Goal: Task Accomplishment & Management: Manage account settings

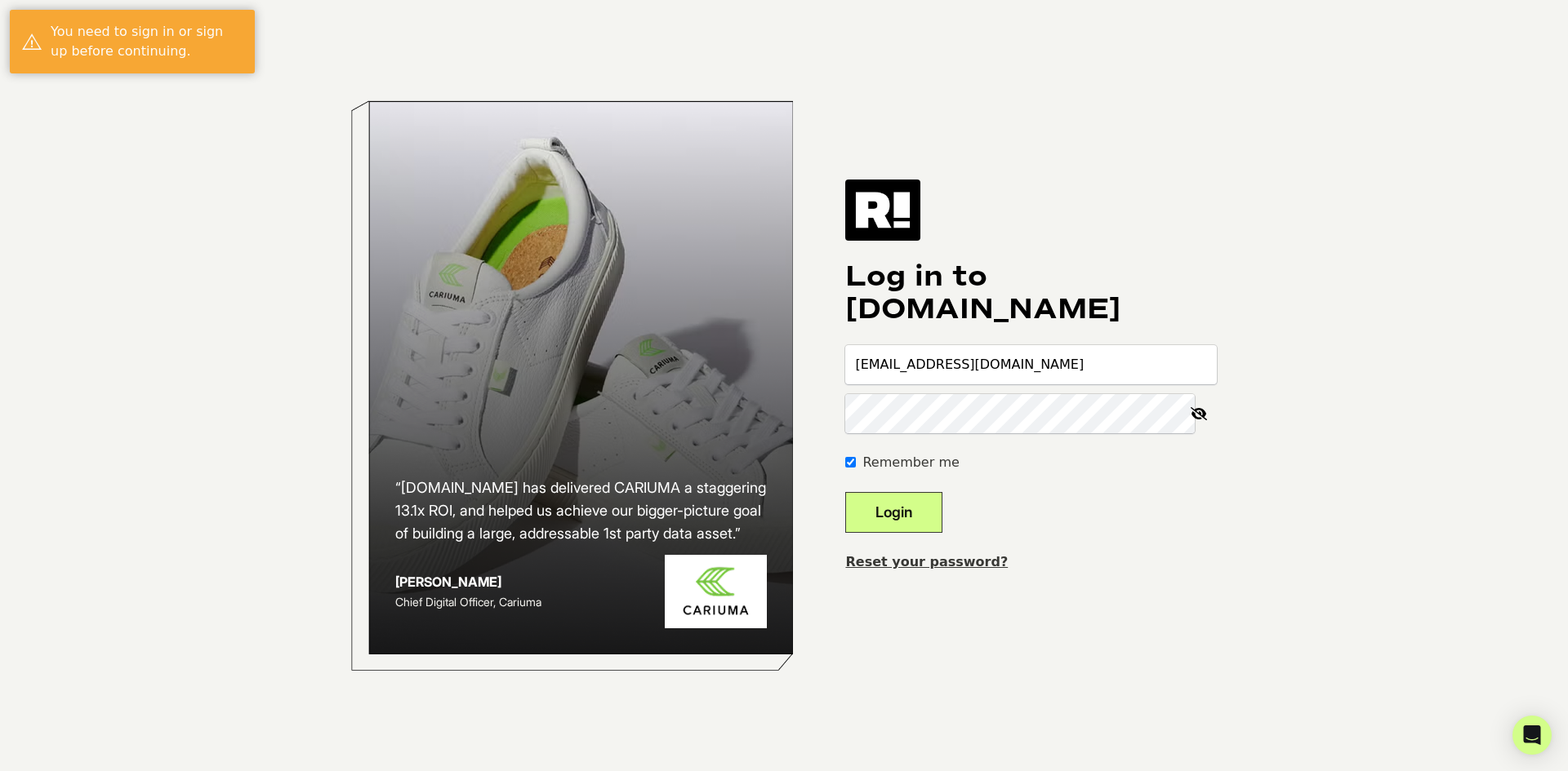
click at [894, 519] on button "Login" at bounding box center [894, 512] width 97 height 41
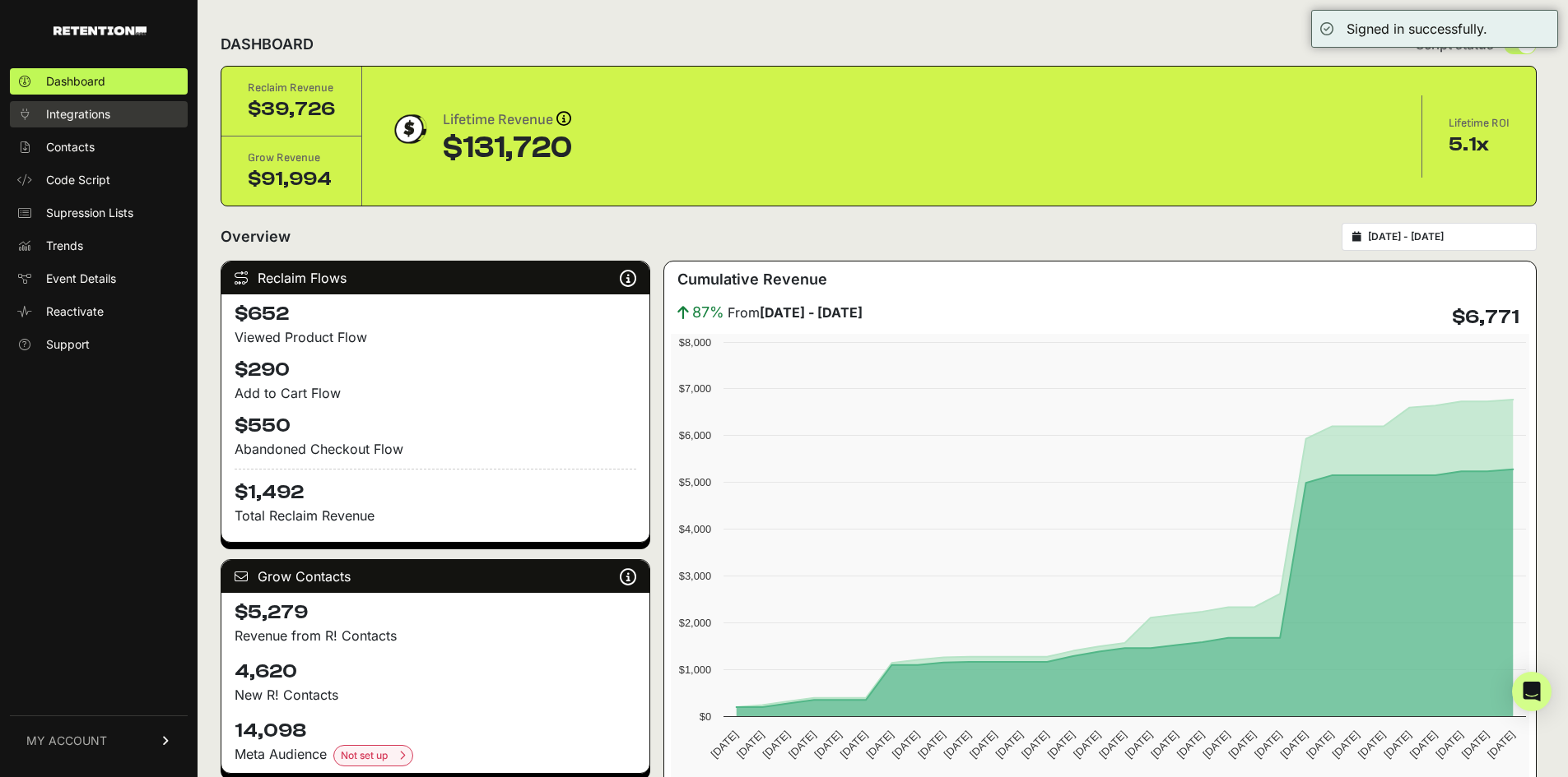
click at [101, 119] on span "Integrations" at bounding box center [78, 114] width 64 height 17
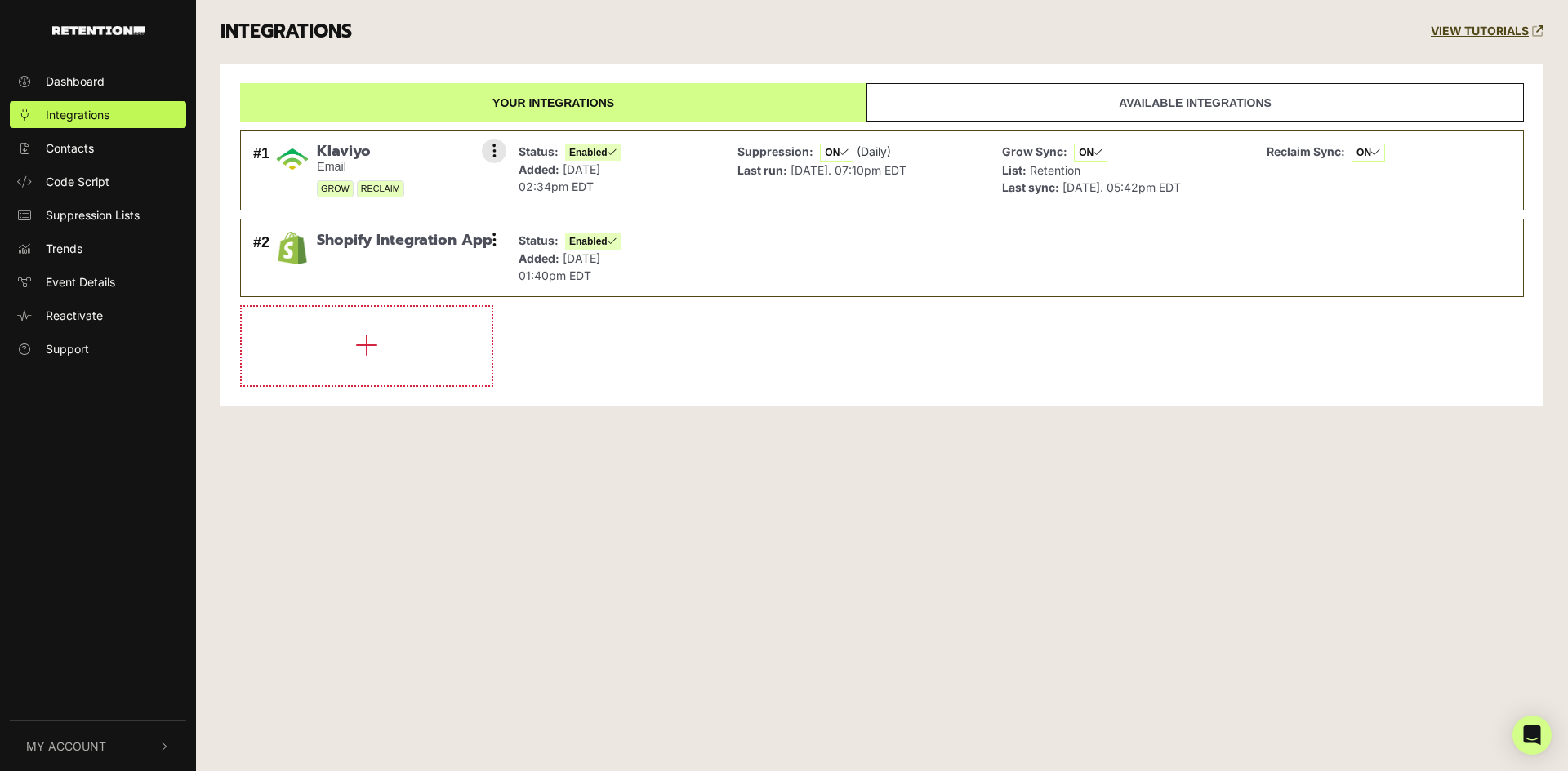
click at [374, 161] on small "Email" at bounding box center [361, 167] width 88 height 14
click at [346, 155] on span "Klaviyo" at bounding box center [361, 151] width 88 height 18
click at [493, 148] on icon at bounding box center [494, 150] width 4 height 16
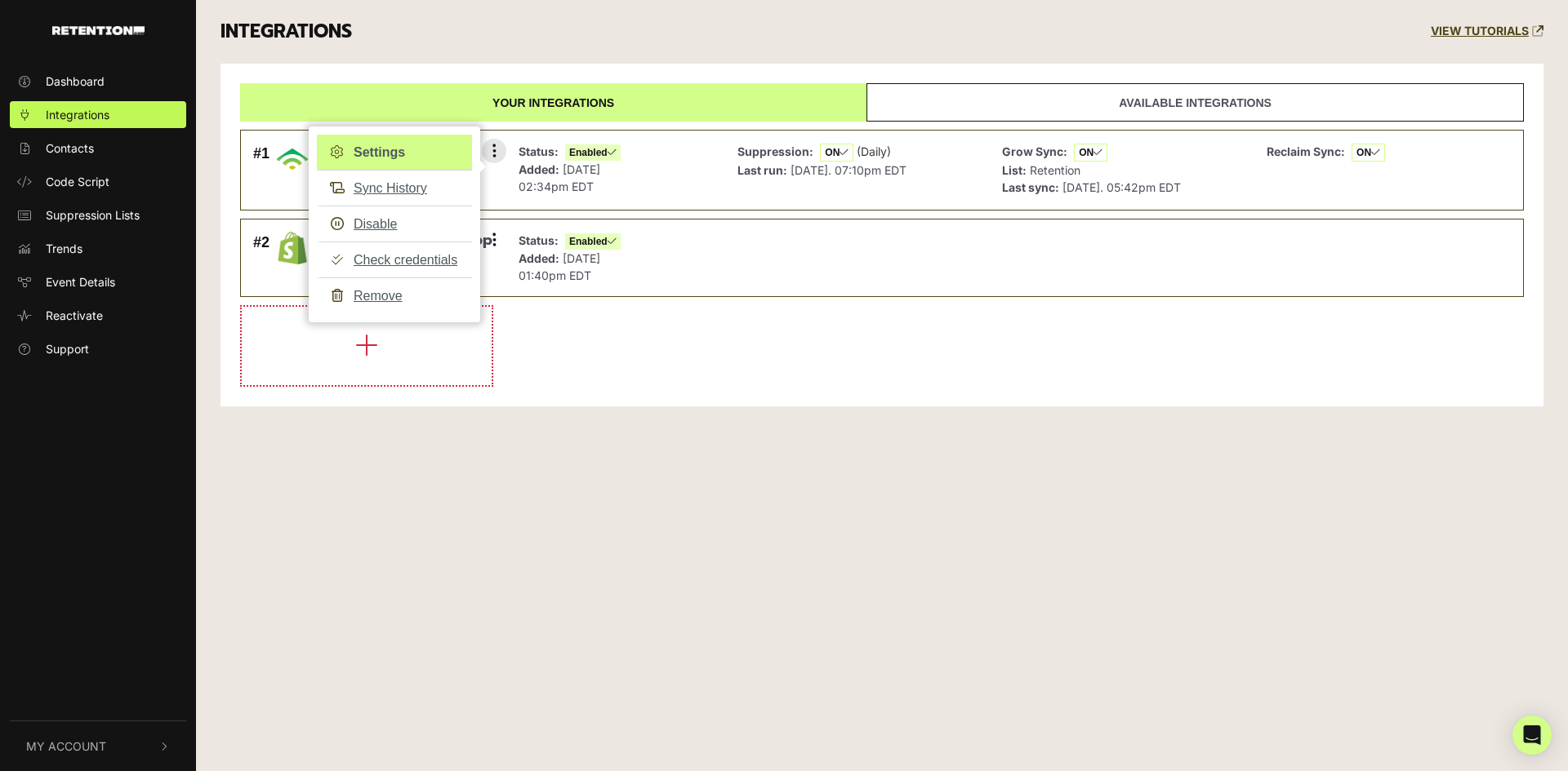
click at [393, 142] on link "Settings" at bounding box center [394, 152] width 155 height 36
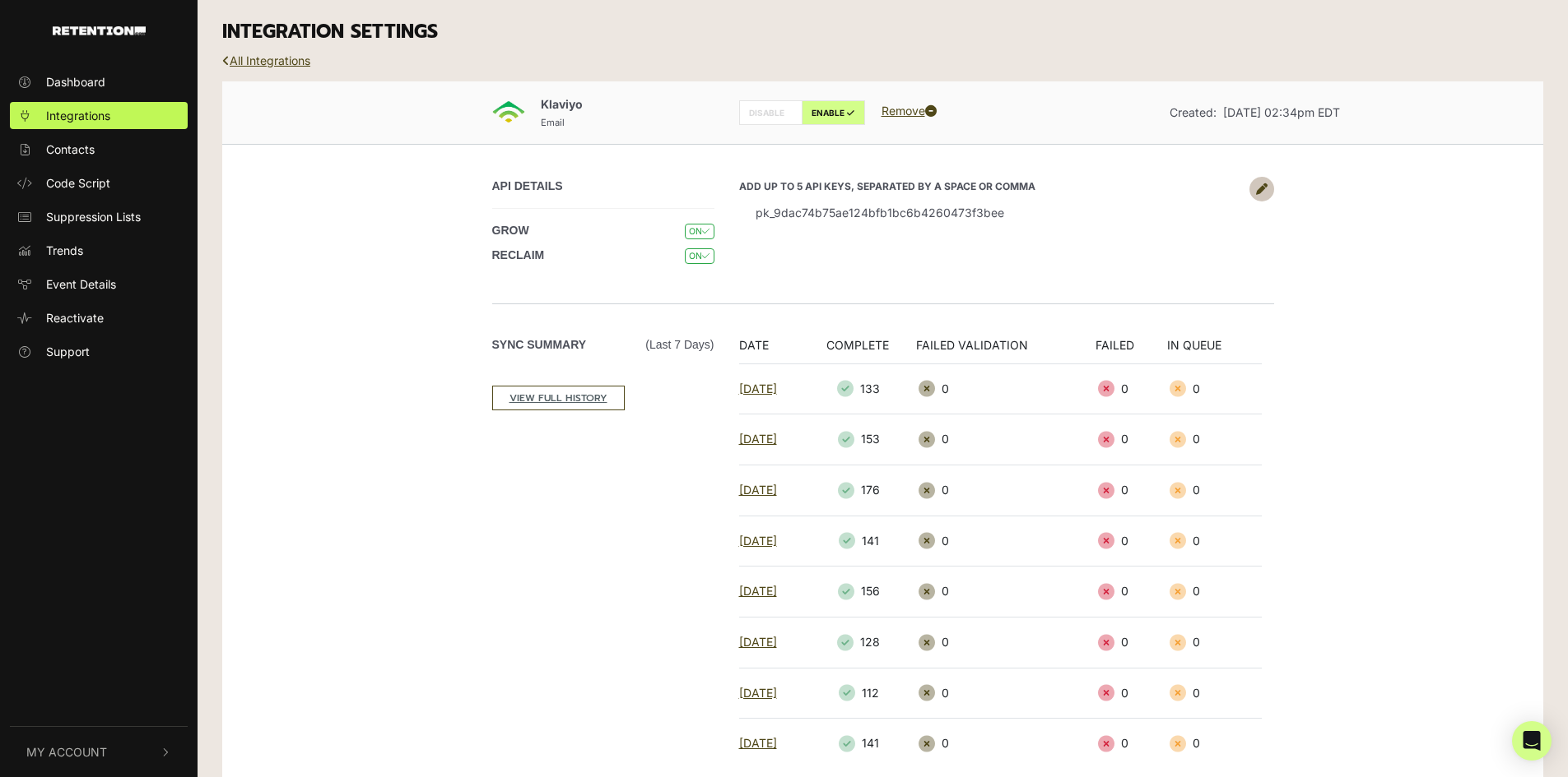
click at [1276, 184] on div "API DETAILS GROW ON RECLAIM ON Add up to 5 API keys, separated by a space or co…" at bounding box center [882, 223] width 938 height 159
click at [1268, 184] on link at bounding box center [1262, 189] width 25 height 24
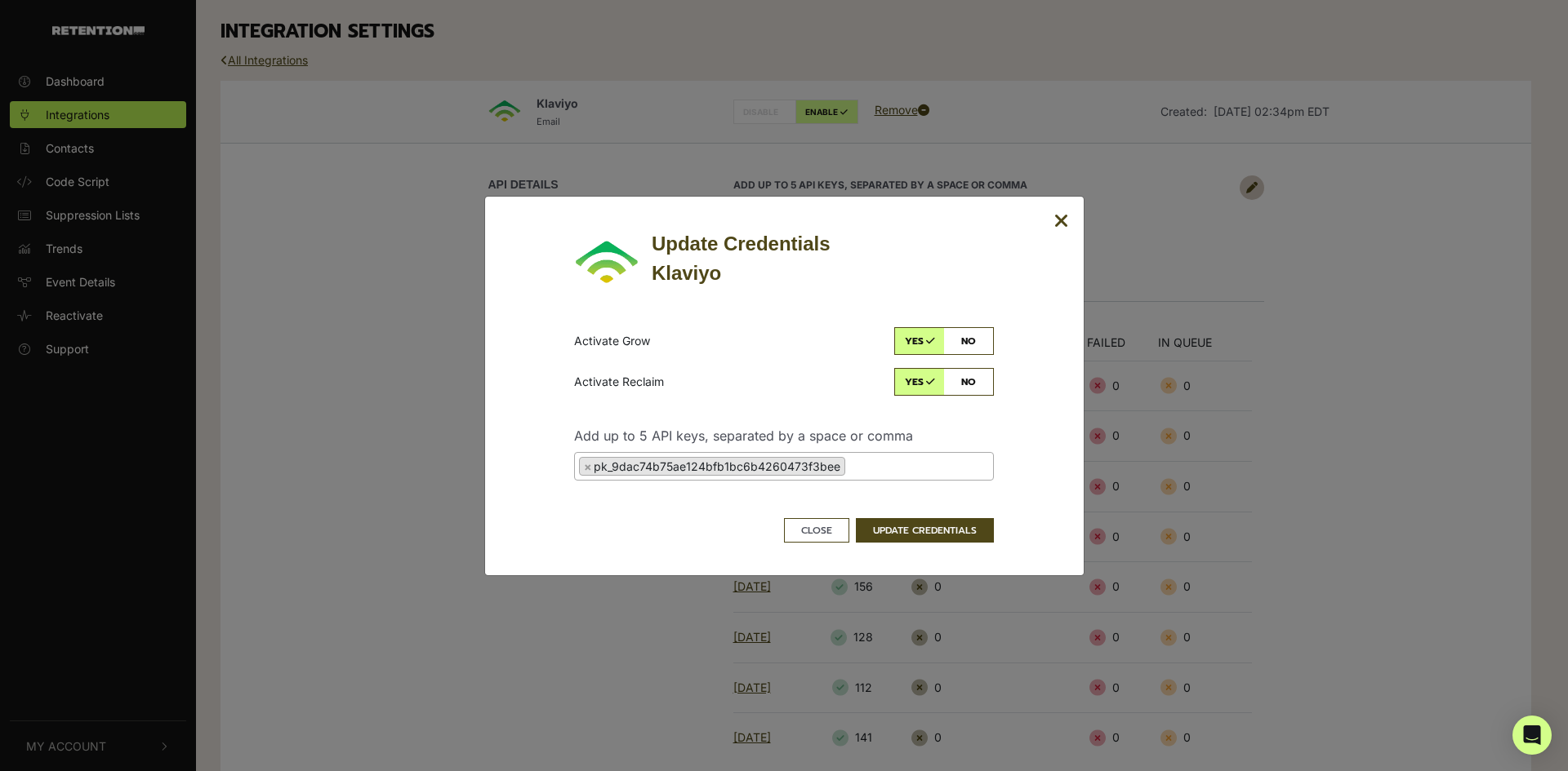
click at [1059, 222] on icon "Close" at bounding box center [1061, 221] width 15 height 20
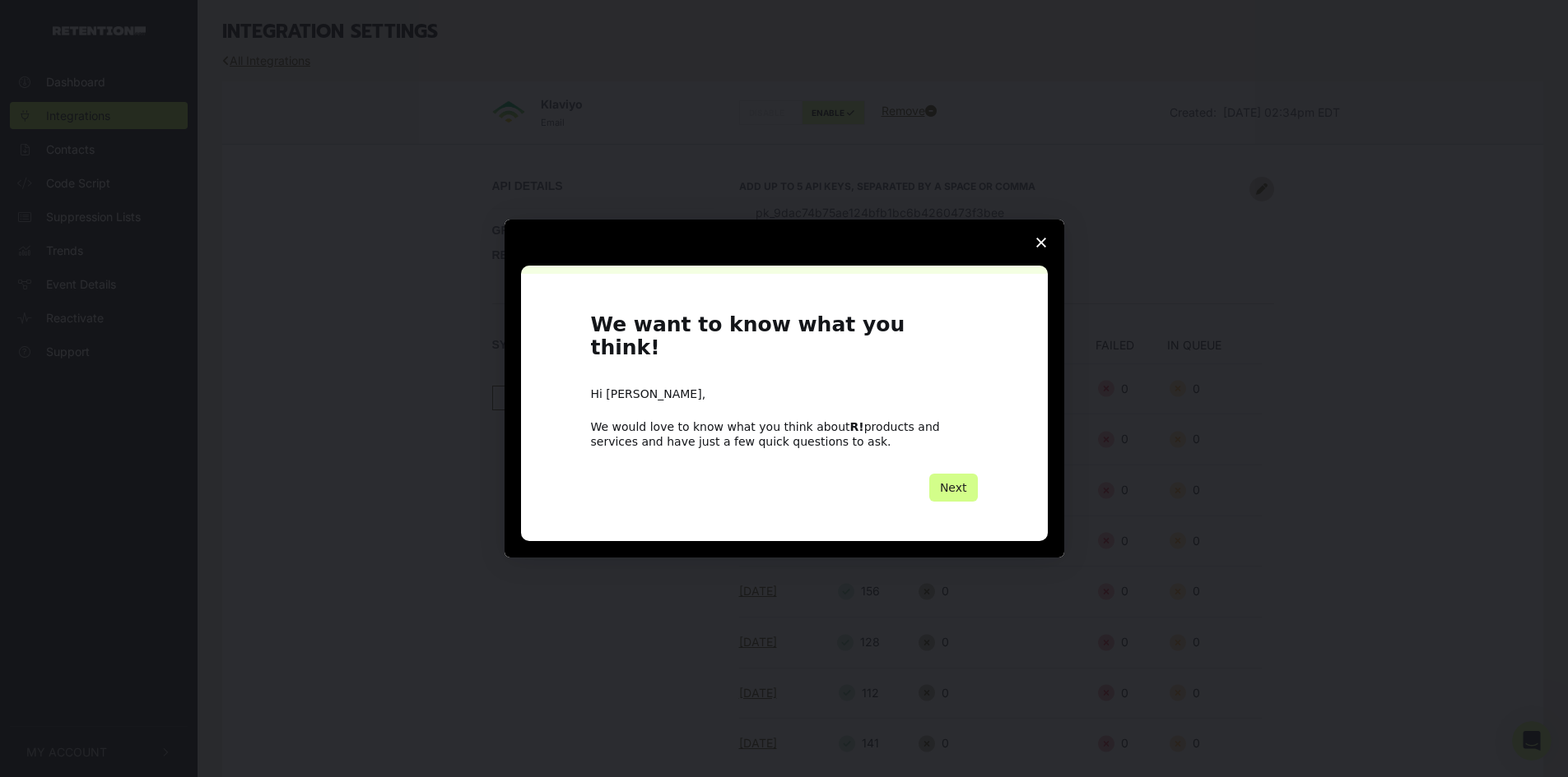
click at [1045, 248] on polygon "Close survey" at bounding box center [1040, 242] width 10 height 10
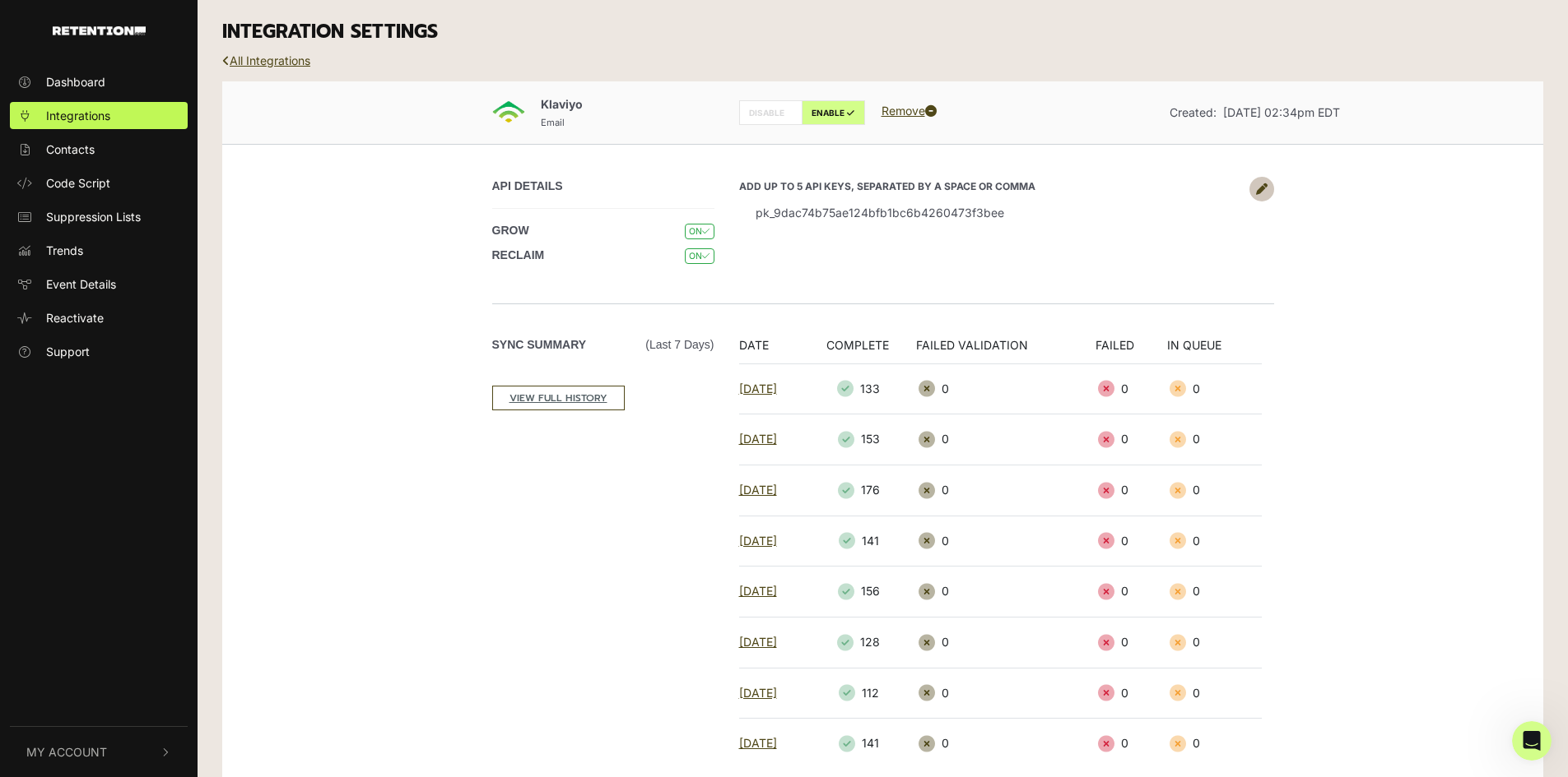
click at [311, 342] on div "Klaviyo Email DISABLE ENABLE Remove Created: Aug 8, 2023 02:34pm EDT API DETAIL…" at bounding box center [882, 704] width 1321 height 1247
click at [308, 327] on div "Klaviyo Email DISABLE ENABLE Remove Created: Aug 8, 2023 02:34pm EDT API DETAIL…" at bounding box center [882, 704] width 1321 height 1247
click at [831, 216] on li "pk_9dac74b75ae124bfb1bc6b4260473f3bee" at bounding box center [989, 213] width 502 height 37
click at [1253, 192] on link at bounding box center [1262, 189] width 25 height 24
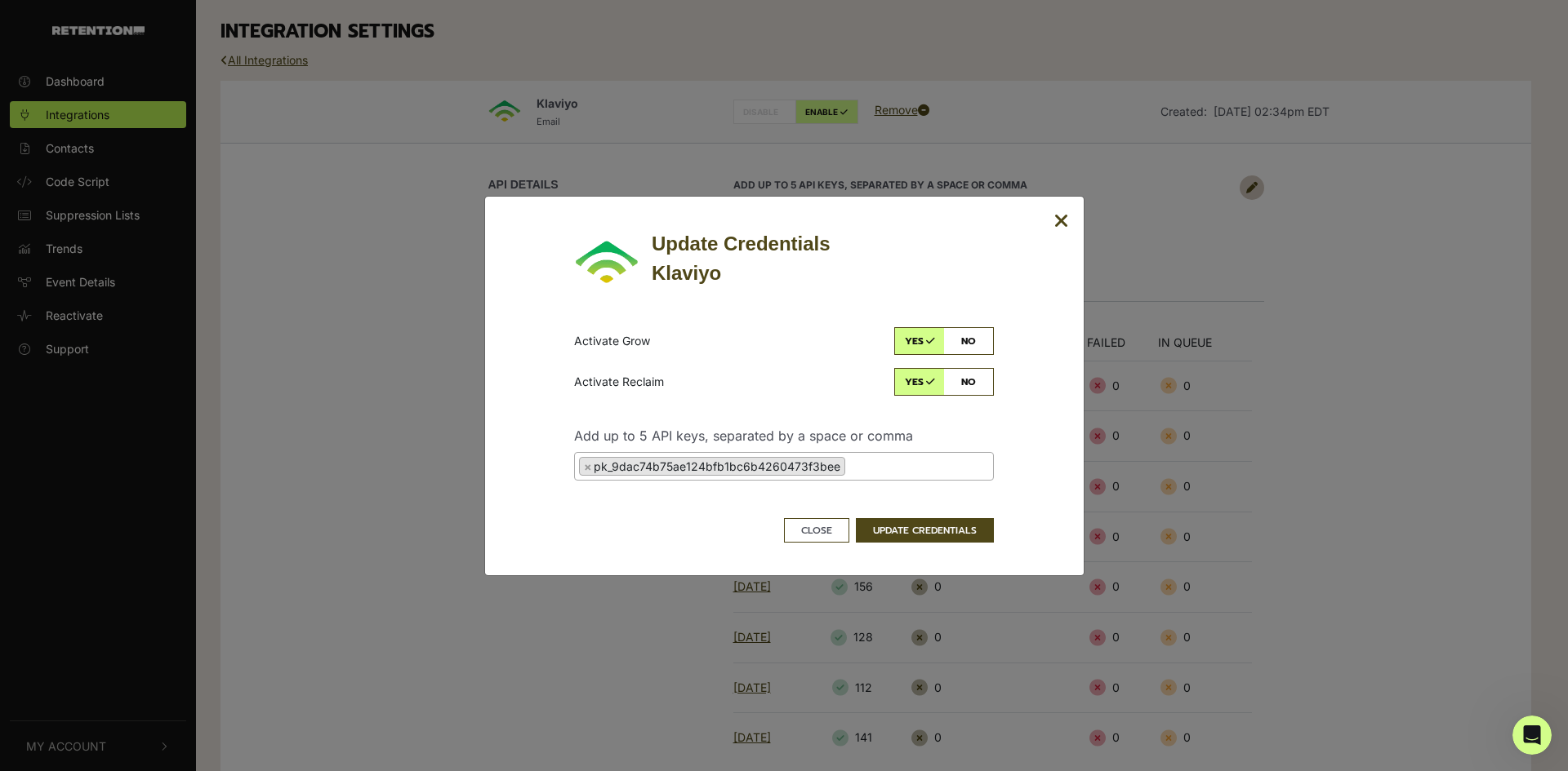
click at [913, 473] on ul "× pk_9dac74b75ae124bfb1bc6b4260473f3bee" at bounding box center [784, 465] width 418 height 23
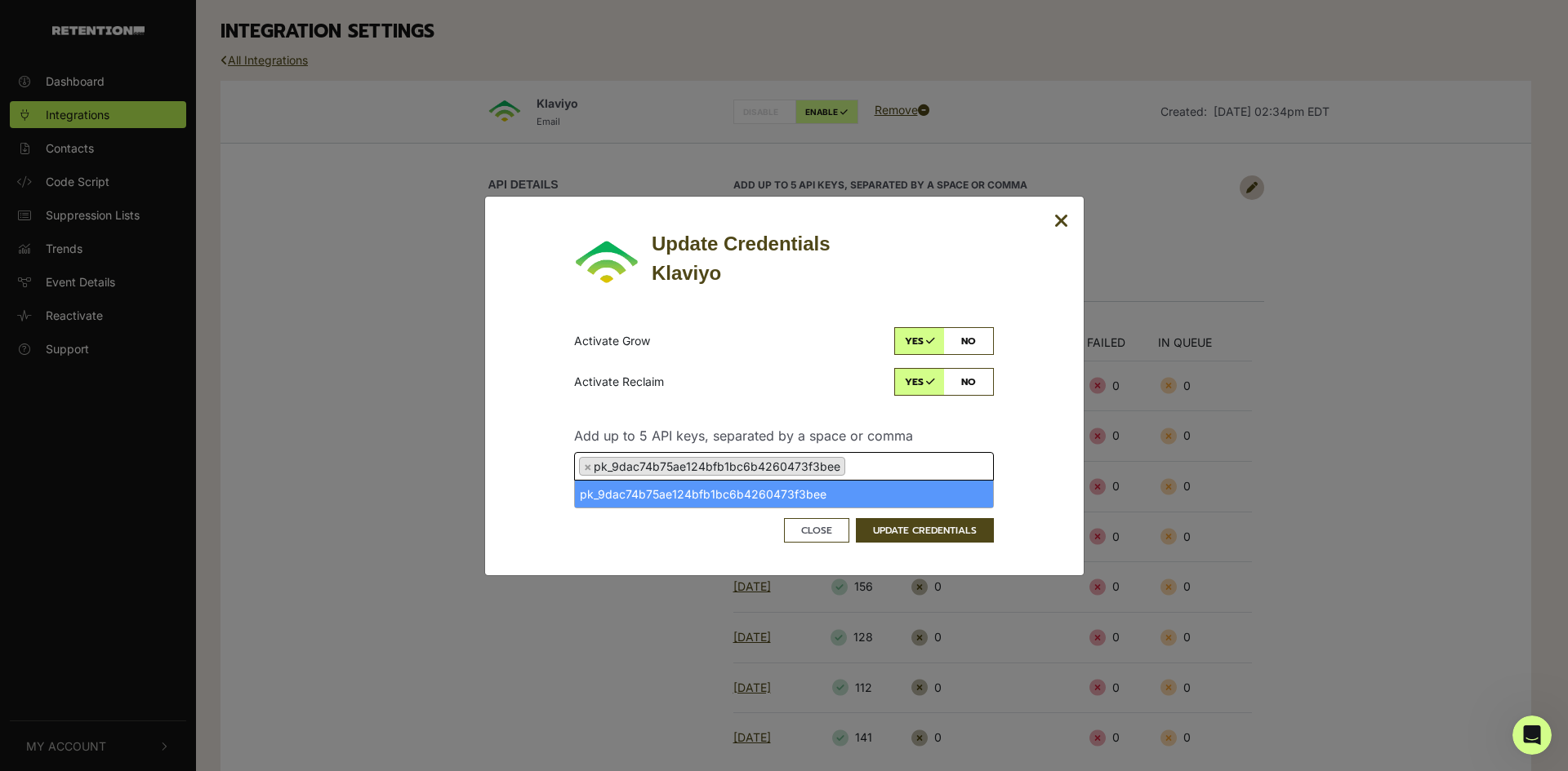
click at [527, 433] on div "Update Credentials Klaviyo Activate Grow yes no Activate Reclaim yes no Add up …" at bounding box center [784, 386] width 533 height 313
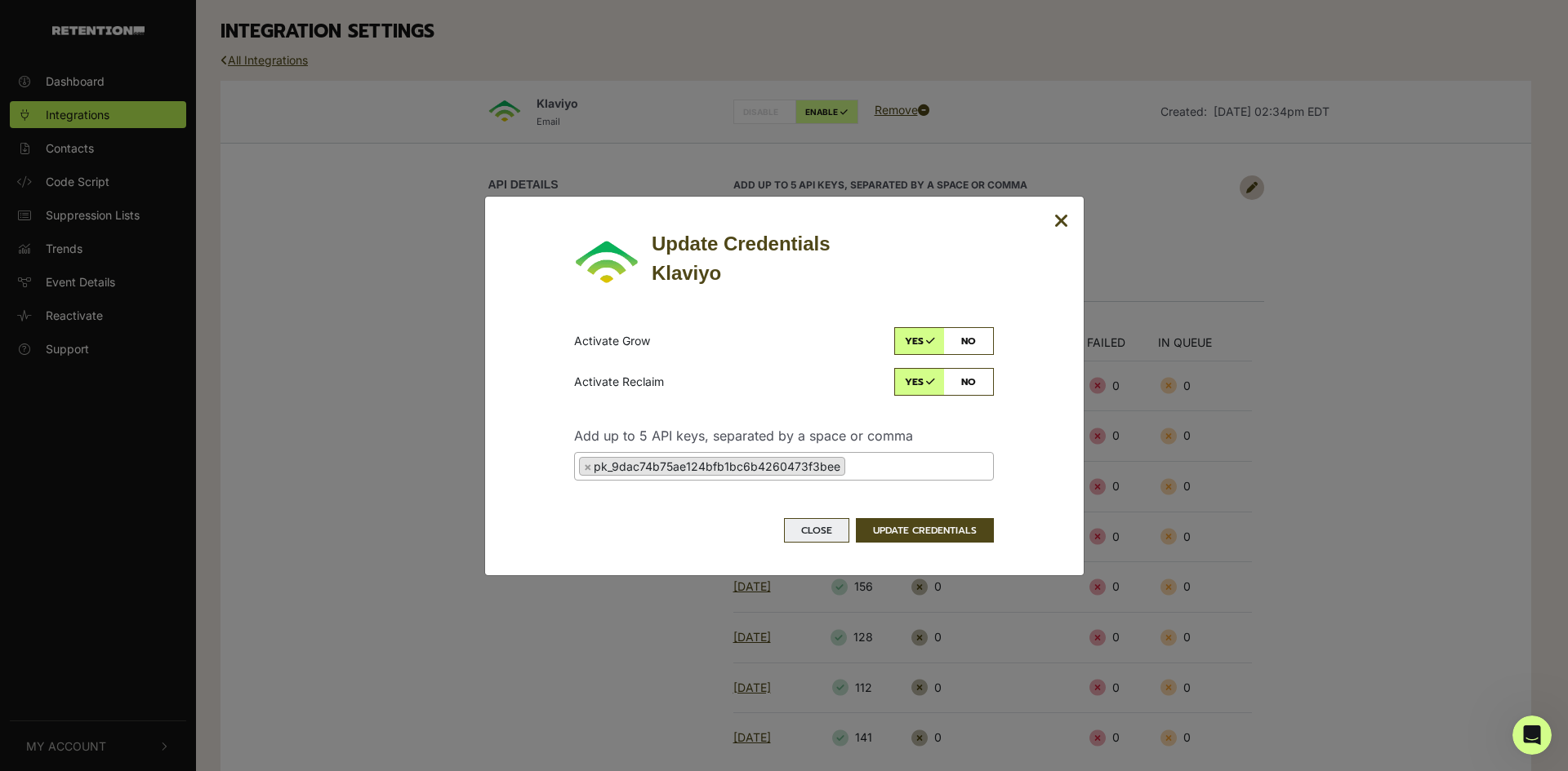
click at [816, 531] on button "Close" at bounding box center [816, 530] width 65 height 24
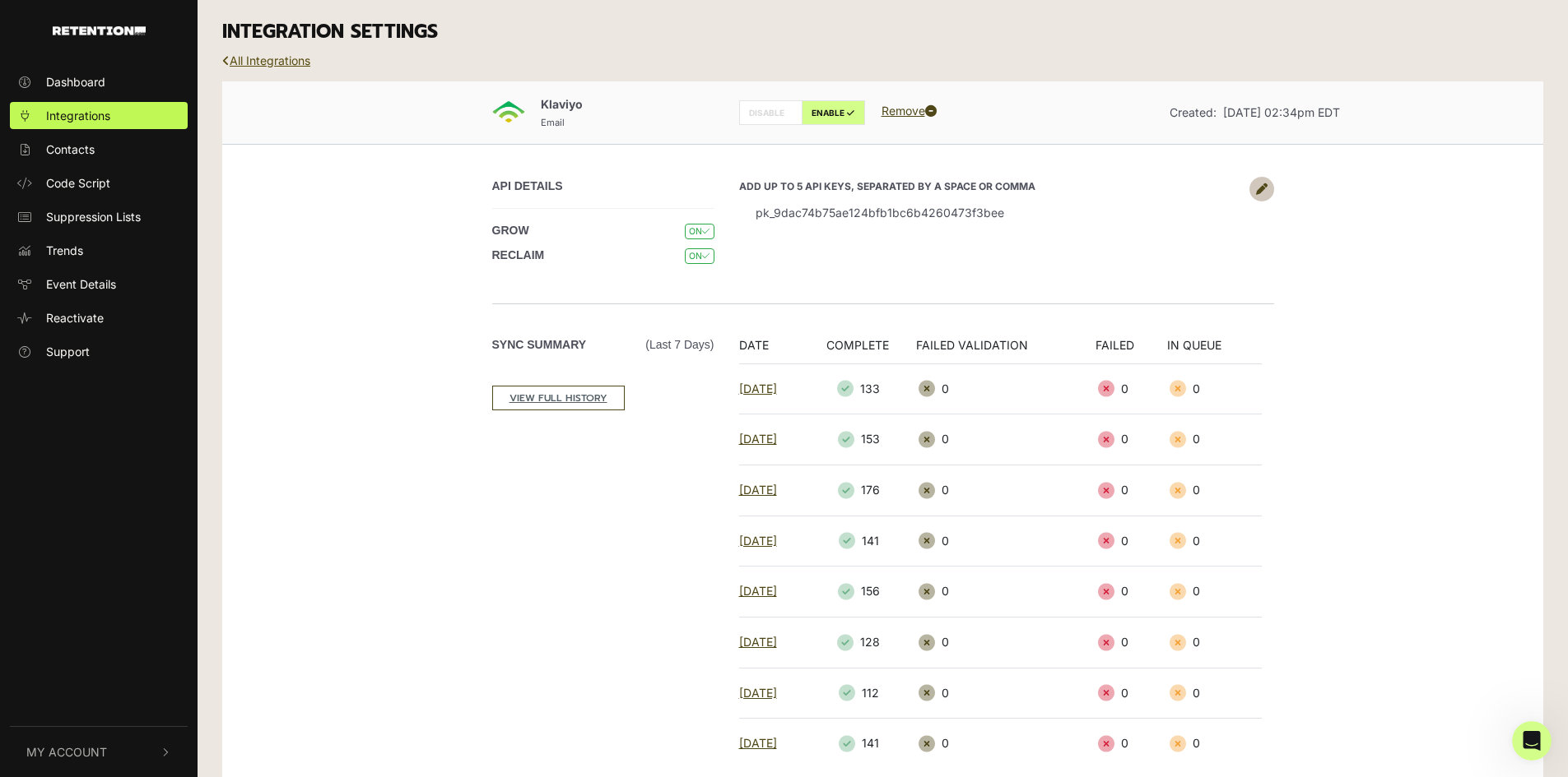
click at [268, 59] on link "All Integrations" at bounding box center [266, 60] width 88 height 14
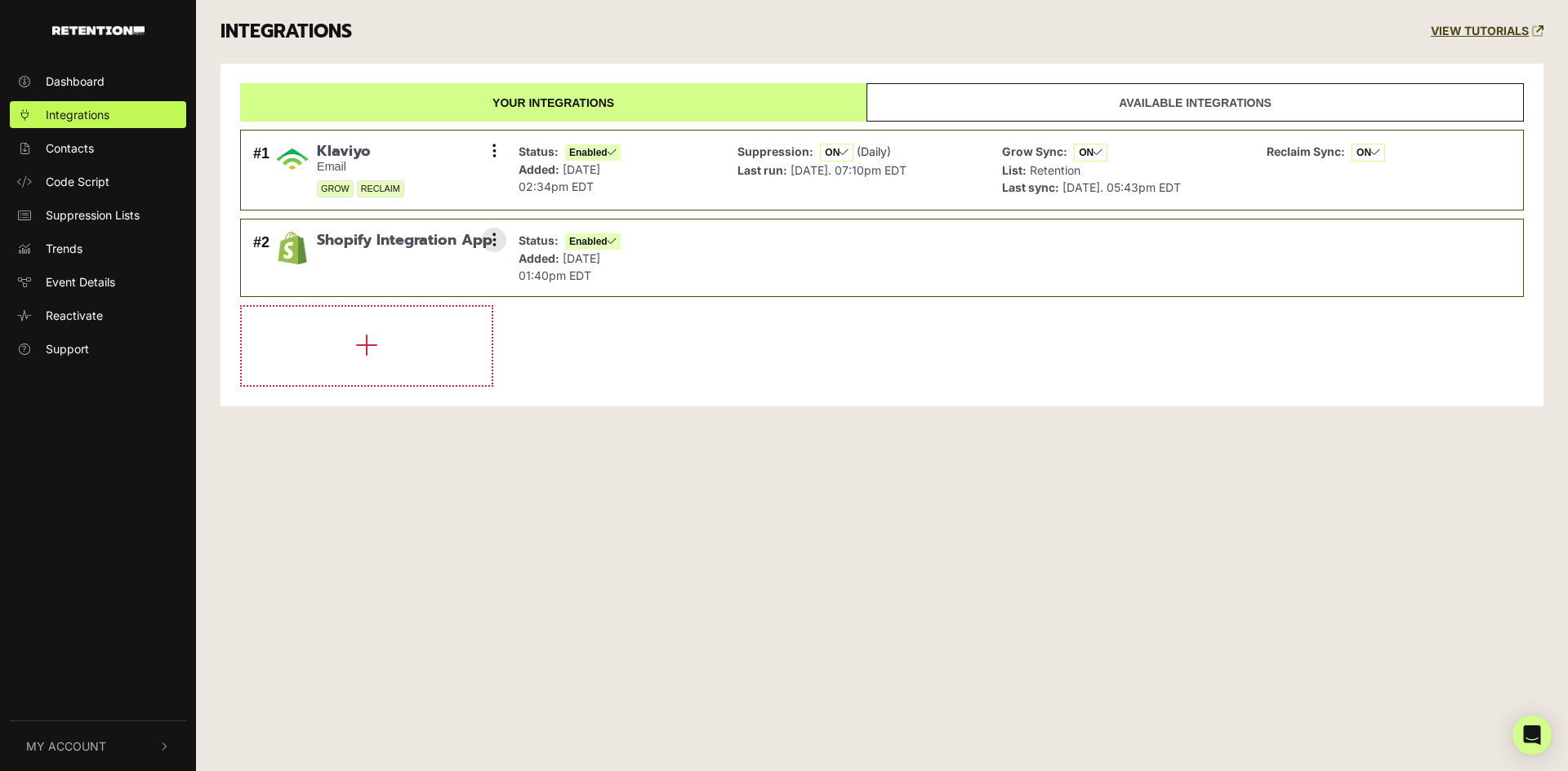
click at [473, 240] on span "Shopify Integration App" at bounding box center [405, 241] width 175 height 18
click at [489, 241] on button at bounding box center [494, 240] width 24 height 24
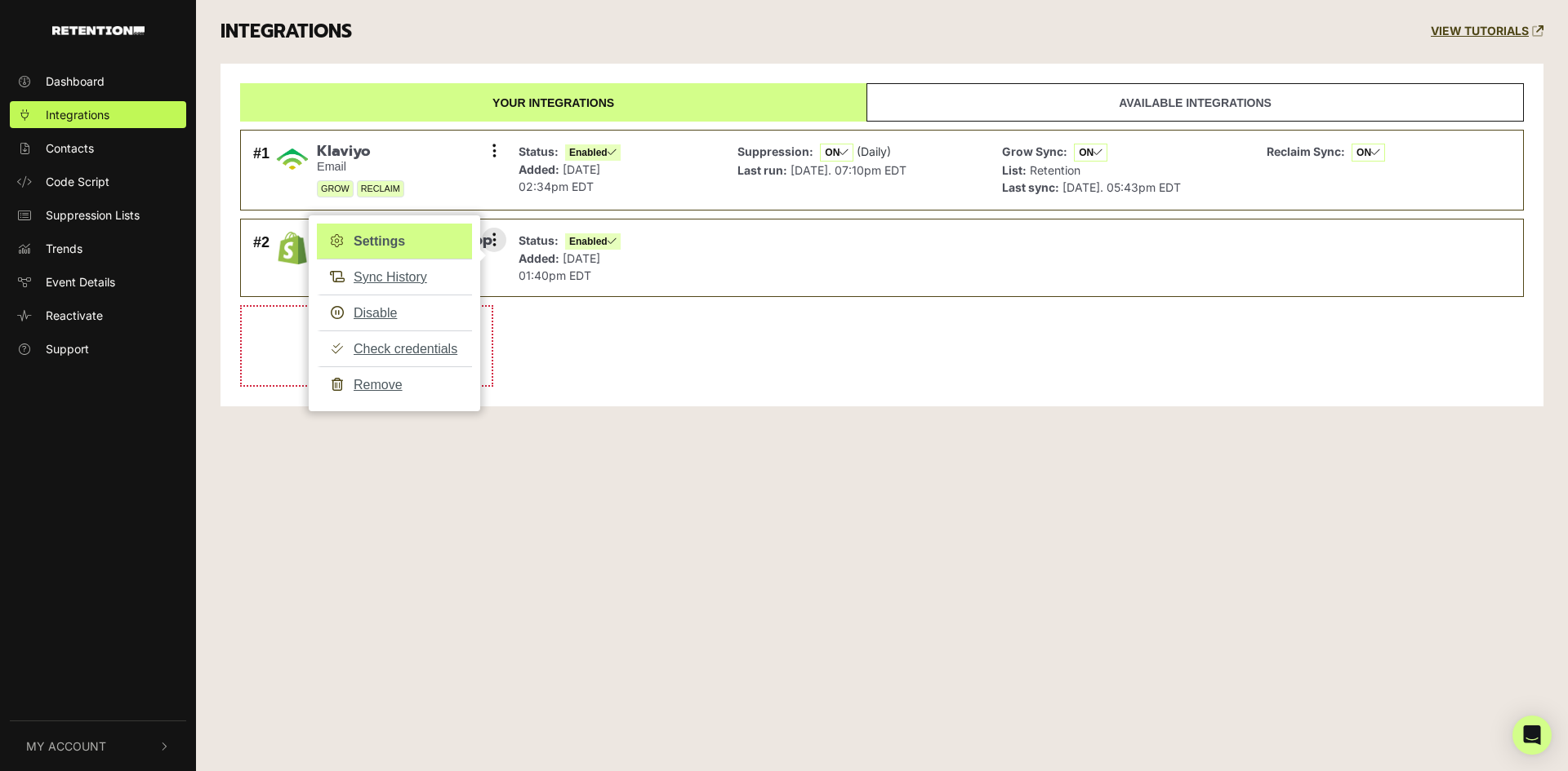
click at [402, 245] on link "Settings" at bounding box center [394, 241] width 155 height 36
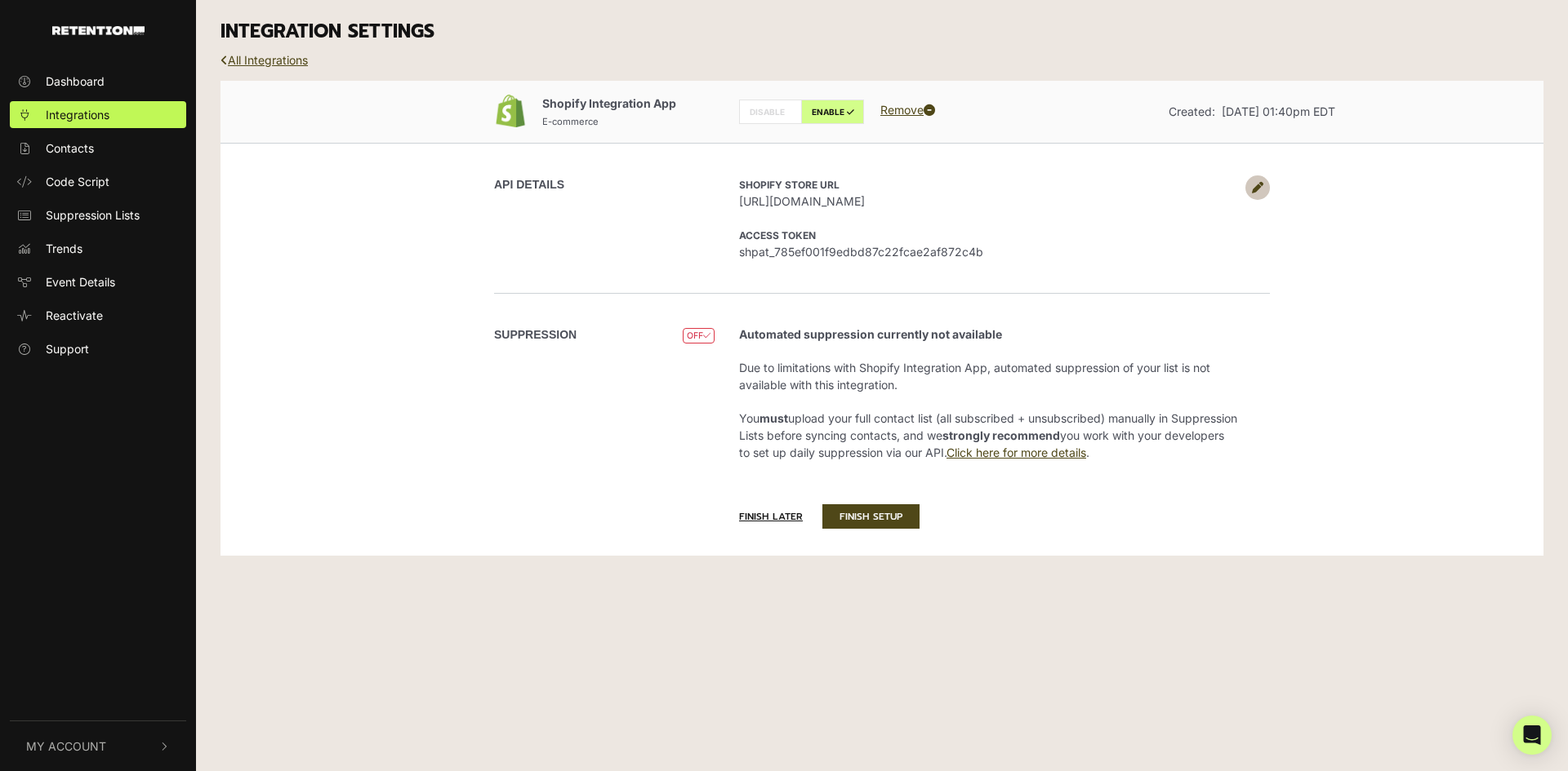
click at [1264, 180] on link at bounding box center [1257, 188] width 24 height 24
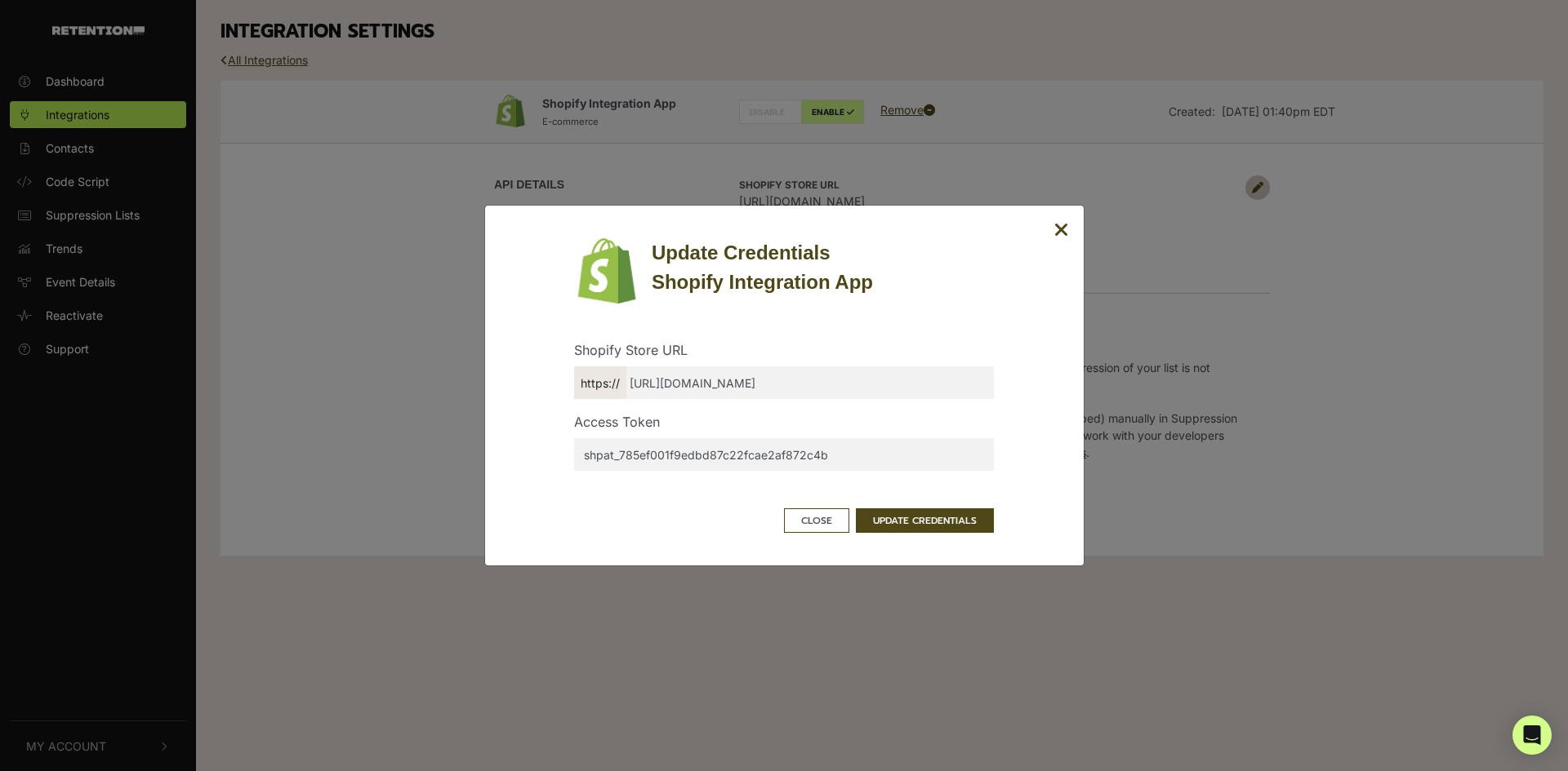
click at [657, 461] on input "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" at bounding box center [784, 455] width 420 height 33
click at [690, 400] on div "Shopify Store URL https:// [URL][DOMAIN_NAME]" at bounding box center [784, 376] width 444 height 72
click at [1063, 227] on icon "Close" at bounding box center [1061, 230] width 15 height 20
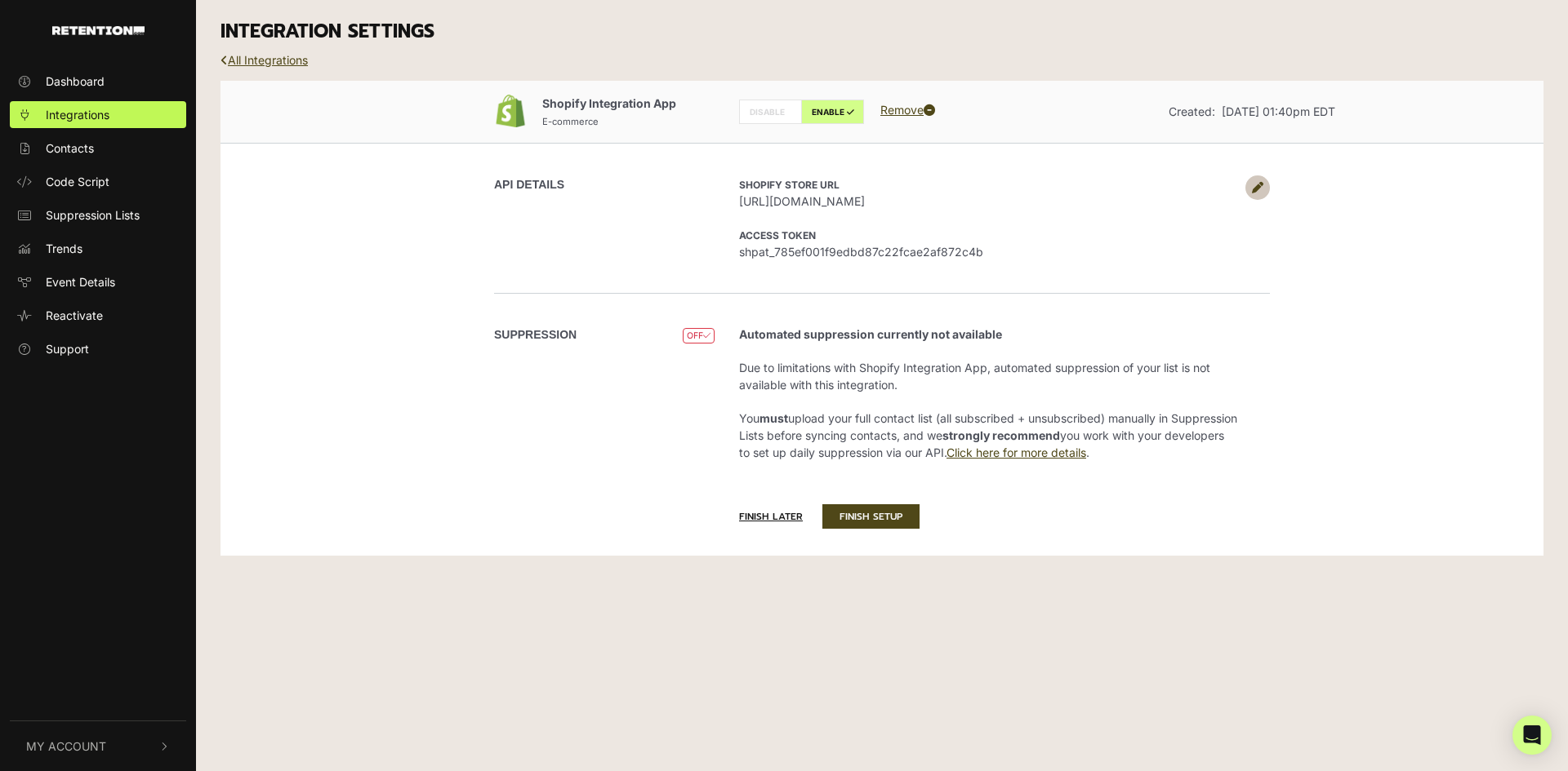
click at [506, 222] on div "API DETAILS" at bounding box center [611, 218] width 233 height 85
click at [288, 51] on div "INTEGRATION SETTINGS" at bounding box center [882, 31] width 1347 height 63
click at [289, 61] on link "All Integrations" at bounding box center [264, 60] width 88 height 14
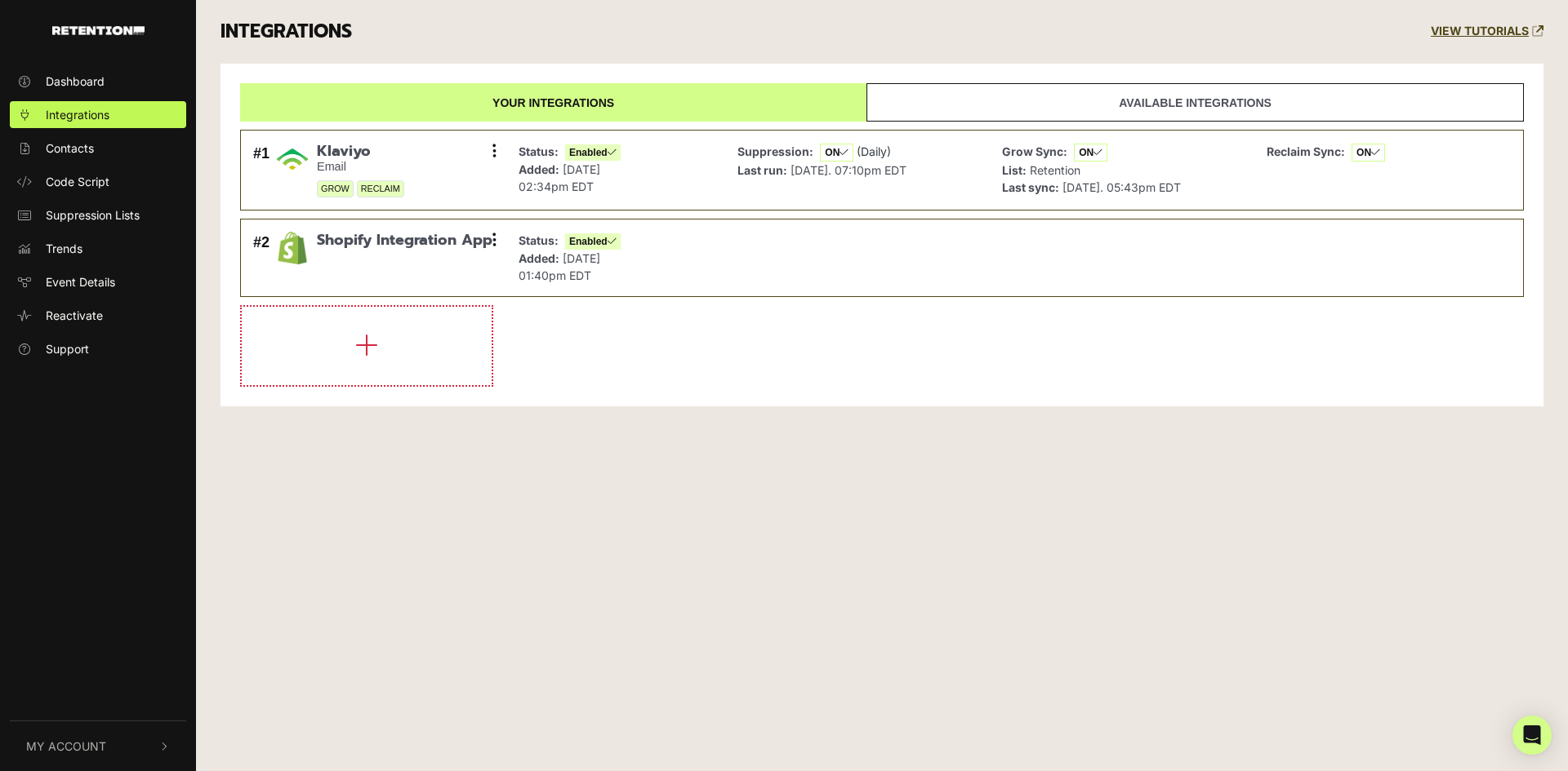
click at [500, 588] on div "Dashboard Integrations Contacts Code Script Suppression Lists Trends Event Deta…" at bounding box center [784, 386] width 1568 height 771
click at [532, 596] on div "Dashboard Integrations Contacts Code Script Suppression Lists Trends Event Deta…" at bounding box center [784, 386] width 1568 height 771
